Goal: Find contact information: Find contact information

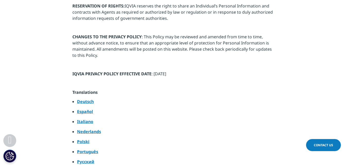
scroll to position [2653, 0]
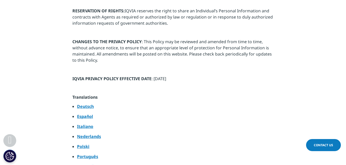
click at [85, 114] on strong "Español" at bounding box center [85, 117] width 16 height 6
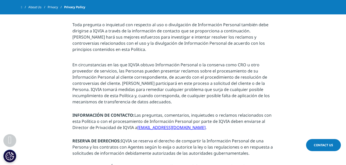
scroll to position [2545, 0]
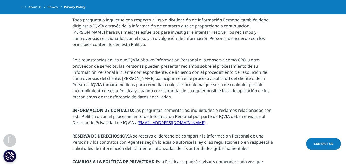
click at [313, 143] on span "Contact Us" at bounding box center [322, 144] width 19 height 4
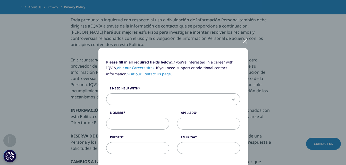
click at [245, 41] on div at bounding box center [245, 41] width 6 height 14
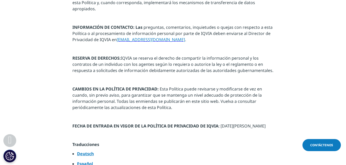
scroll to position [2797, 0]
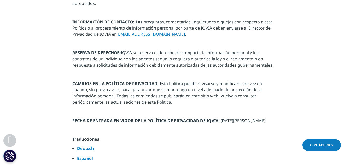
click at [85, 156] on strong "Español" at bounding box center [85, 159] width 16 height 6
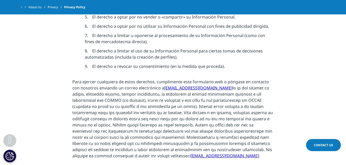
scroll to position [2663, 0]
